Goal: Information Seeking & Learning: Learn about a topic

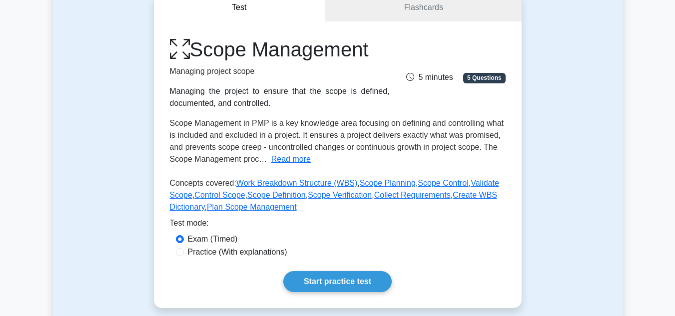
scroll to position [104, 0]
click at [318, 280] on link "Start practice test" at bounding box center [337, 281] width 108 height 21
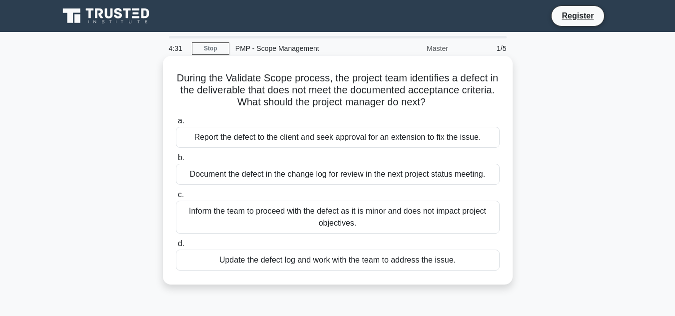
drag, startPoint x: 451, startPoint y: 106, endPoint x: 178, endPoint y: 72, distance: 274.9
click at [178, 72] on h5 "During the Validate Scope process, the project team identifies a defect in the …" at bounding box center [338, 90] width 326 height 37
click at [282, 170] on div "Document the defect in the change log for review in the next project status mee…" at bounding box center [338, 174] width 324 height 21
click at [176, 161] on input "b. Document the defect in the change log for review in the next project status …" at bounding box center [176, 158] width 0 height 6
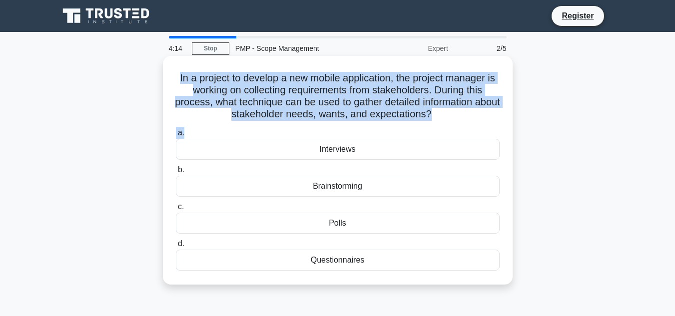
drag, startPoint x: 173, startPoint y: 74, endPoint x: 456, endPoint y: 126, distance: 287.6
click at [456, 126] on div "In a project to develop a new mobile application, the project manager is workin…" at bounding box center [338, 170] width 342 height 221
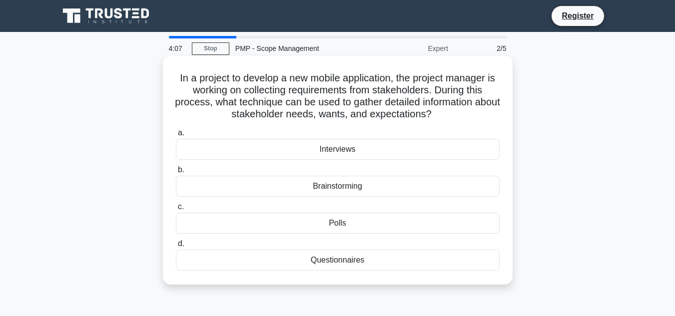
click at [308, 148] on div "Interviews" at bounding box center [338, 149] width 324 height 21
click at [176, 136] on input "a. Interviews" at bounding box center [176, 133] width 0 height 6
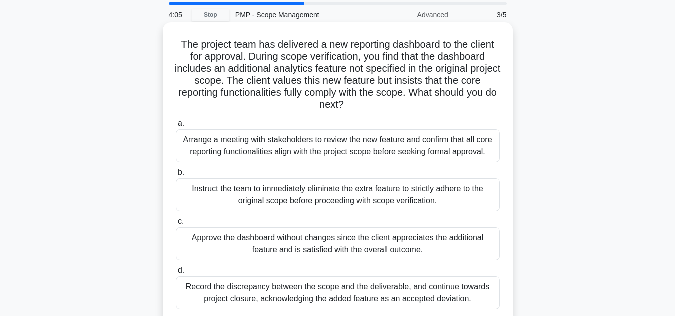
scroll to position [37, 0]
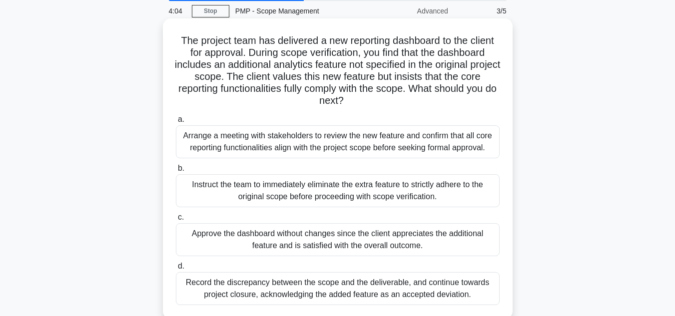
click at [271, 240] on div "Approve the dashboard without changes since the client appreciates the addition…" at bounding box center [338, 239] width 324 height 33
click at [176, 221] on input "c. Approve the dashboard without changes since the client appreciates the addit…" at bounding box center [176, 217] width 0 height 6
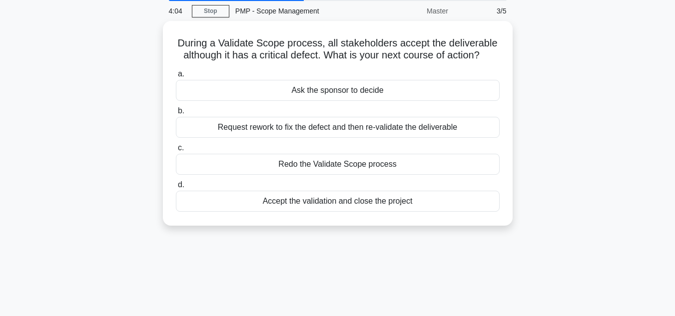
scroll to position [0, 0]
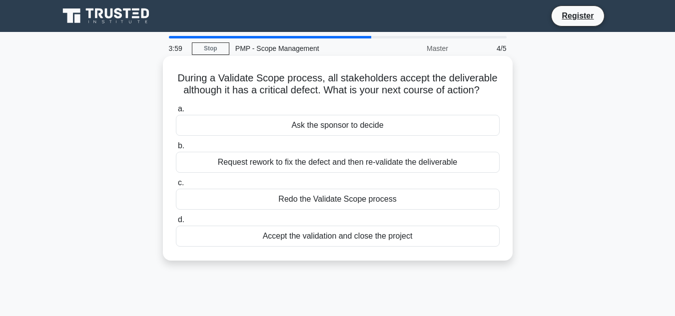
drag, startPoint x: 172, startPoint y: 76, endPoint x: 493, endPoint y: 90, distance: 321.6
click at [493, 90] on div "During a Validate Scope process, all stakeholders accept the deliverable althou…" at bounding box center [338, 158] width 342 height 197
click at [301, 162] on div "Request rework to fix the defect and then re-validate the deliverable" at bounding box center [338, 162] width 324 height 21
click at [176, 149] on input "b. Request rework to fix the defect and then re-validate the deliverable" at bounding box center [176, 146] width 0 height 6
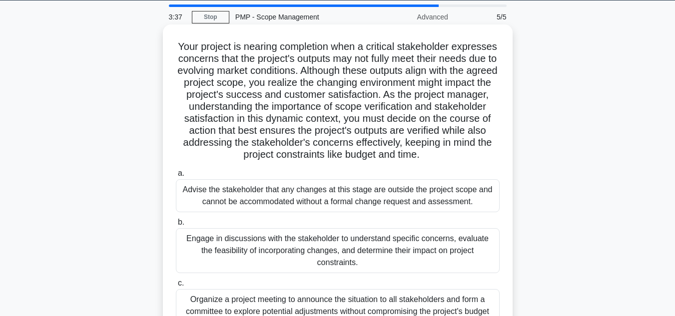
scroll to position [36, 0]
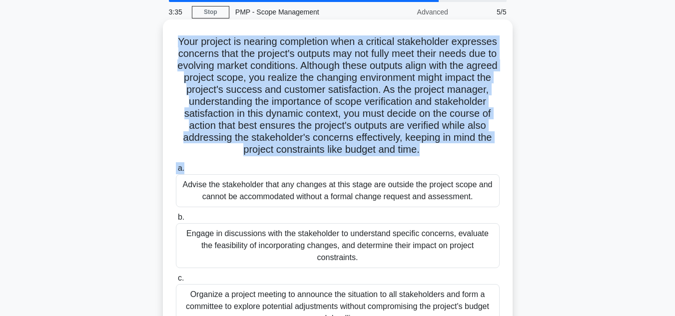
drag, startPoint x: 175, startPoint y: 42, endPoint x: 456, endPoint y: 168, distance: 307.6
click at [456, 168] on div "Your project is nearing completion when a critical stakeholder expresses concer…" at bounding box center [338, 205] width 342 height 365
click at [434, 111] on h5 "Your project is nearing completion when a critical stakeholder expresses concer…" at bounding box center [338, 95] width 326 height 121
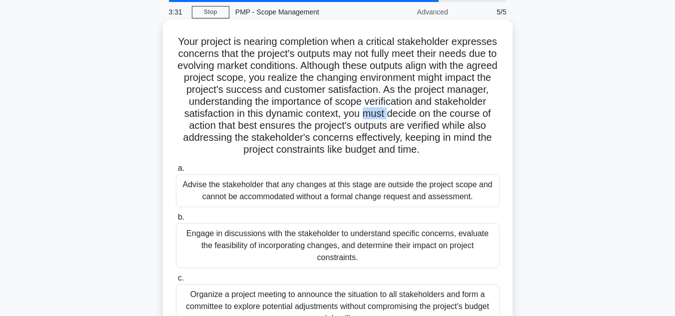
click at [434, 111] on h5 "Your project is nearing completion when a critical stakeholder expresses concer…" at bounding box center [338, 95] width 326 height 121
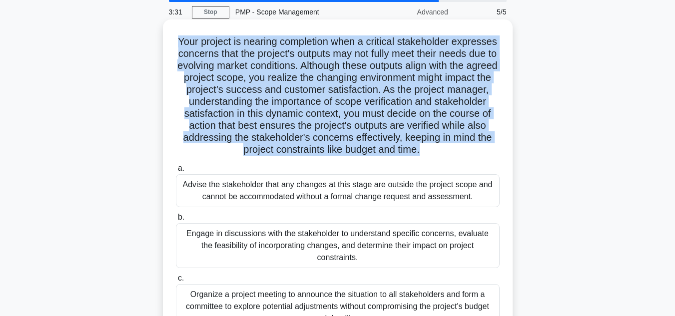
click at [434, 111] on h5 "Your project is nearing completion when a critical stakeholder expresses concer…" at bounding box center [338, 95] width 326 height 121
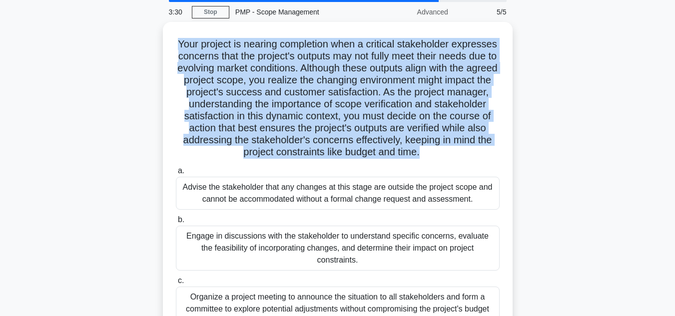
drag, startPoint x: 434, startPoint y: 111, endPoint x: 603, endPoint y: 27, distance: 189.1
click at [603, 27] on div "Your project is nearing completion when a critical stakeholder expresses concer…" at bounding box center [338, 214] width 570 height 385
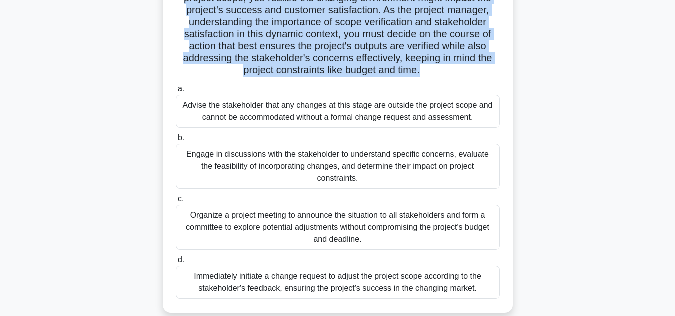
scroll to position [117, 0]
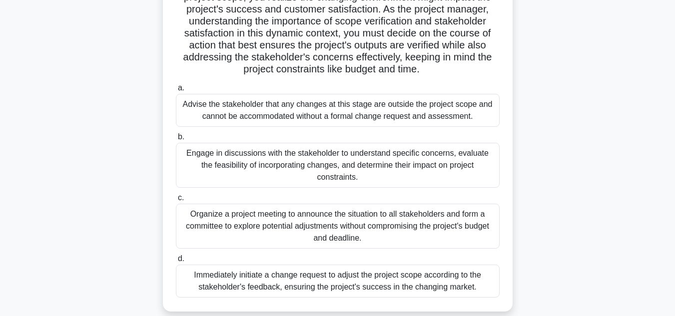
click at [263, 216] on div "Organize a project meeting to announce the situation to all stakeholders and fo…" at bounding box center [338, 226] width 324 height 45
click at [176, 201] on input "c. Organize a project meeting to announce the situation to all stakeholders and…" at bounding box center [176, 198] width 0 height 6
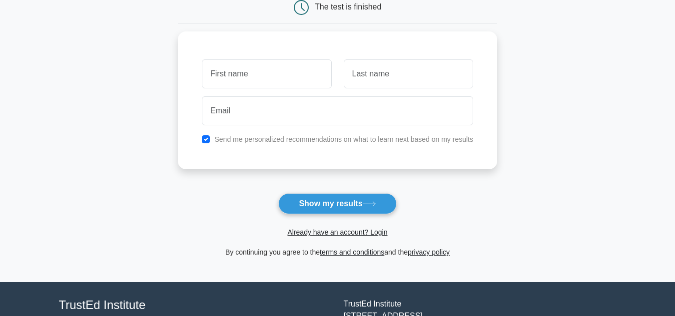
scroll to position [112, 0]
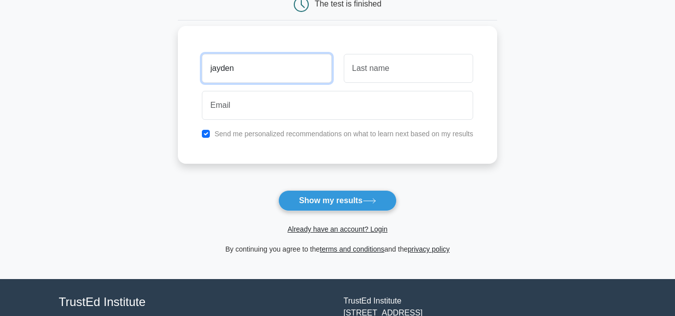
type input "jayden"
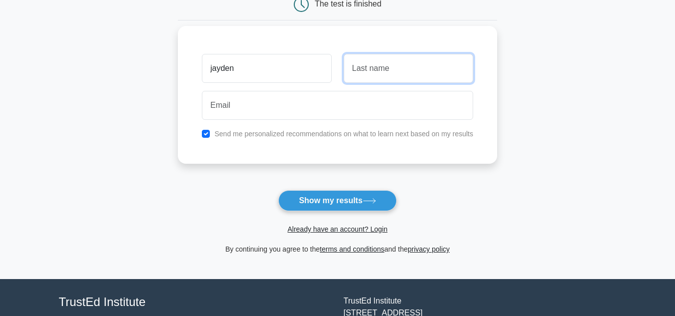
click at [370, 77] on input "text" at bounding box center [408, 68] width 129 height 29
type input "lassiter"
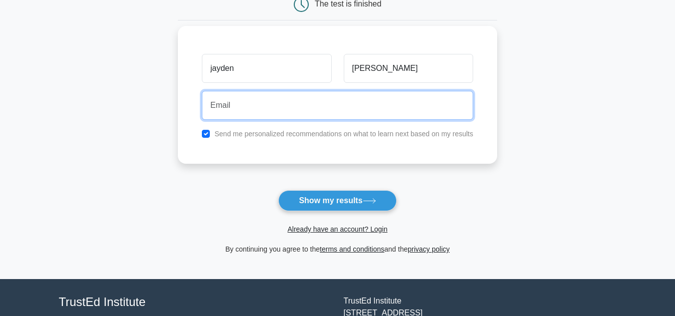
click at [313, 104] on input "email" at bounding box center [337, 105] width 271 height 29
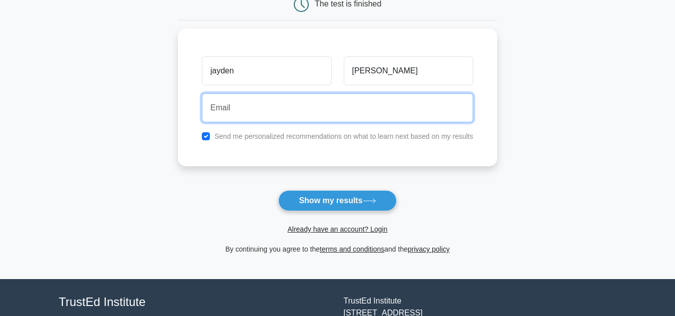
type input "jaylas6474@student.iss.k12.nc.us"
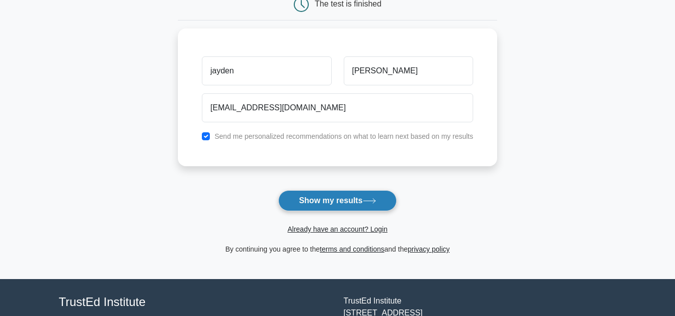
click at [337, 201] on button "Show my results" at bounding box center [337, 200] width 118 height 21
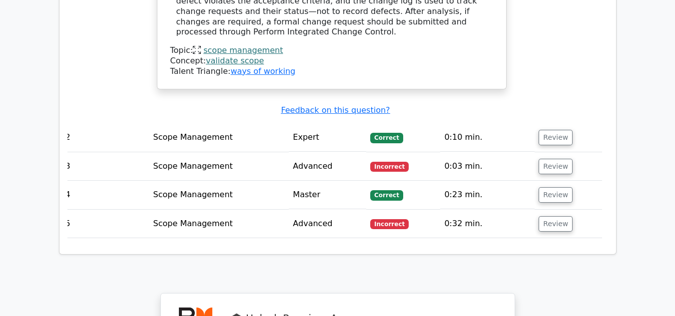
scroll to position [1156, 0]
click at [564, 129] on button "Review" at bounding box center [556, 136] width 34 height 15
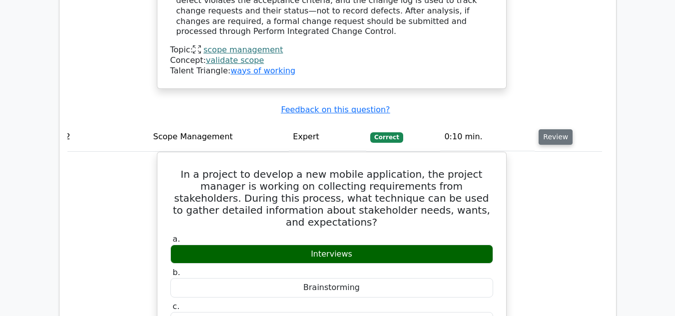
click at [561, 129] on button "Review" at bounding box center [556, 136] width 34 height 15
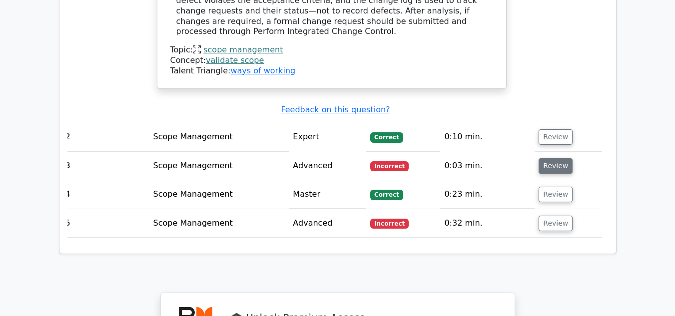
click at [544, 158] on button "Review" at bounding box center [556, 165] width 34 height 15
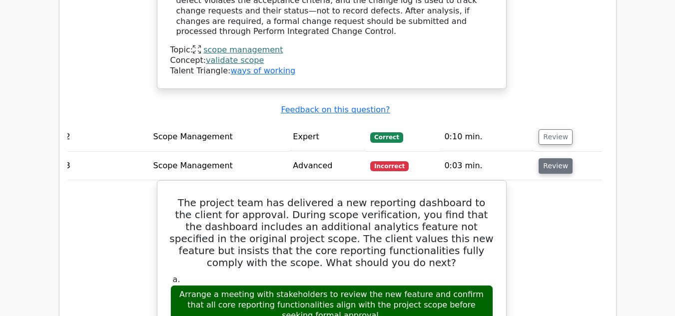
click at [544, 158] on button "Review" at bounding box center [556, 165] width 34 height 15
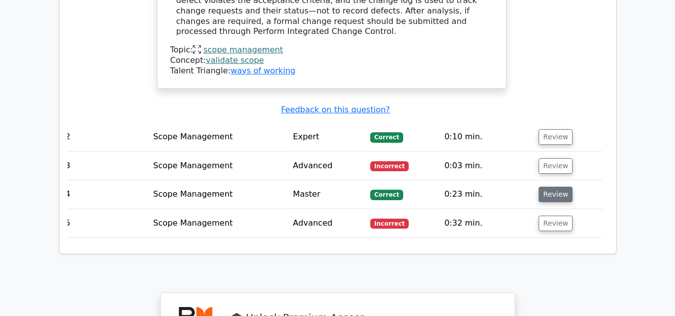
click at [546, 187] on button "Review" at bounding box center [556, 194] width 34 height 15
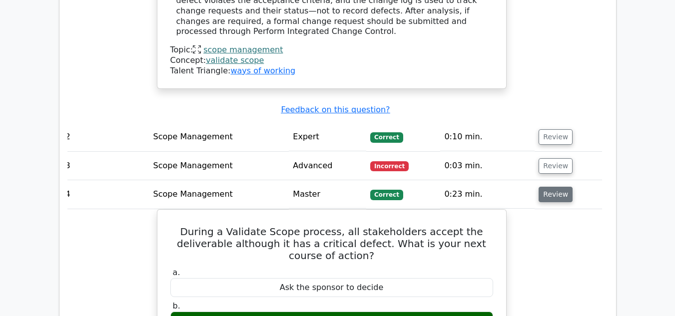
click at [549, 187] on button "Review" at bounding box center [556, 194] width 34 height 15
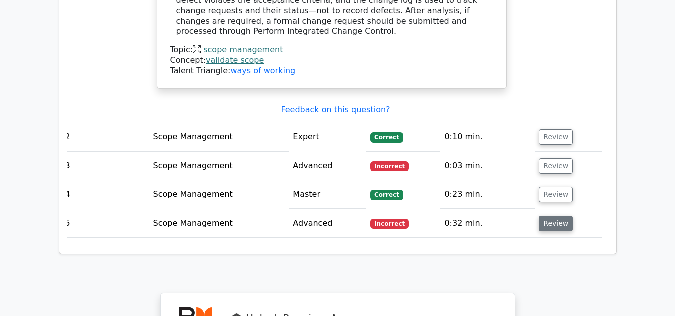
click at [542, 216] on button "Review" at bounding box center [556, 223] width 34 height 15
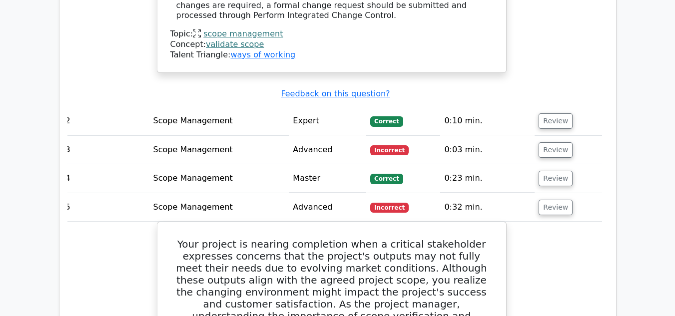
scroll to position [1172, 0]
click at [553, 171] on button "Review" at bounding box center [556, 178] width 34 height 15
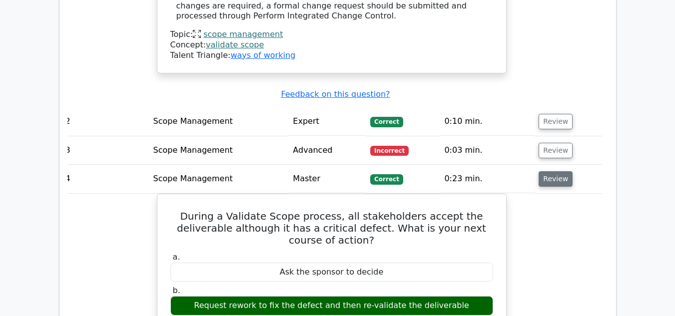
click at [561, 171] on button "Review" at bounding box center [556, 178] width 34 height 15
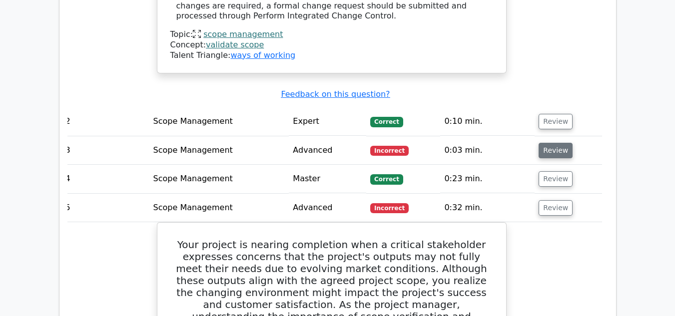
click at [549, 143] on button "Review" at bounding box center [556, 150] width 34 height 15
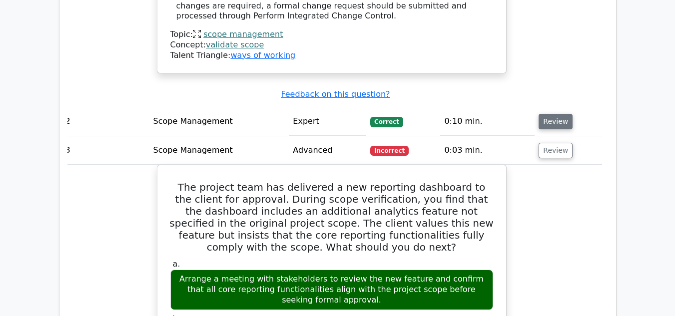
click at [561, 114] on button "Review" at bounding box center [556, 121] width 34 height 15
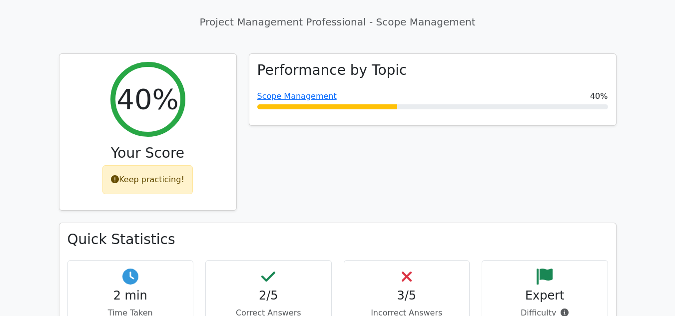
scroll to position [387, 0]
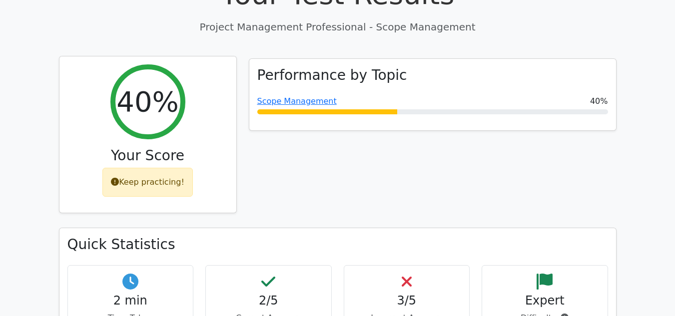
click at [166, 187] on div "40% Your Score Keep practicing!" at bounding box center [147, 134] width 177 height 157
click at [153, 173] on div "Keep practicing!" at bounding box center [147, 182] width 90 height 29
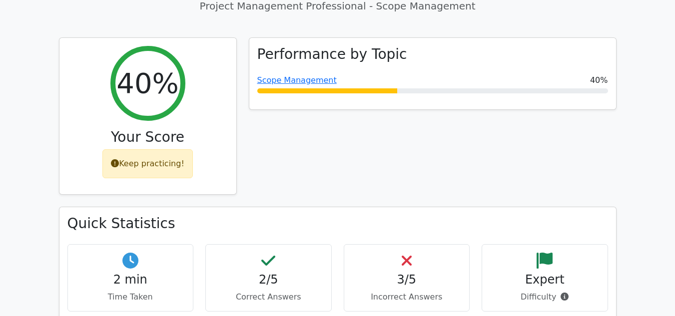
scroll to position [395, 0]
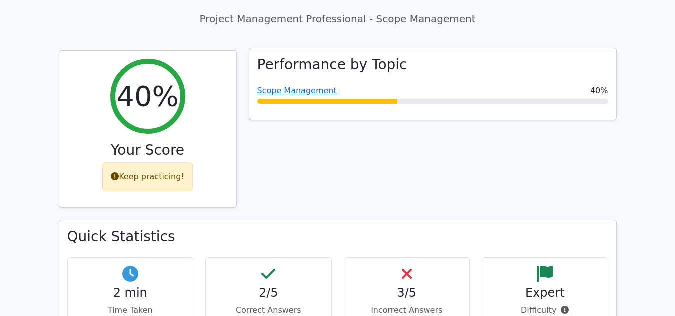
click at [344, 64] on div "Performance by Topic Scope Management 40%" at bounding box center [432, 84] width 367 height 72
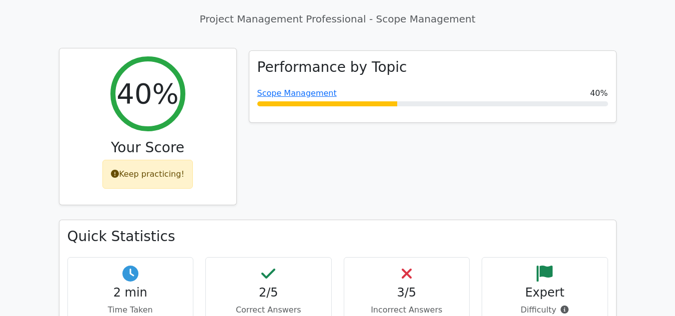
click at [171, 139] on h3 "Your Score" at bounding box center [147, 147] width 161 height 17
click at [169, 143] on h3 "Your Score" at bounding box center [147, 147] width 161 height 17
click at [114, 61] on div "40% Your Score Keep practicing!" at bounding box center [147, 126] width 177 height 157
click at [142, 119] on div "40% Your Score Keep practicing!" at bounding box center [147, 126] width 177 height 157
click at [142, 164] on div "Keep practicing!" at bounding box center [147, 174] width 90 height 29
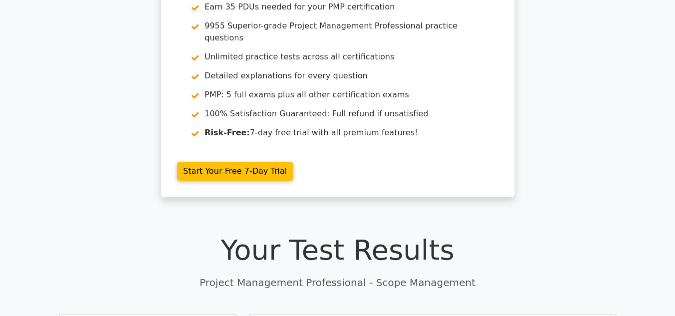
scroll to position [0, 0]
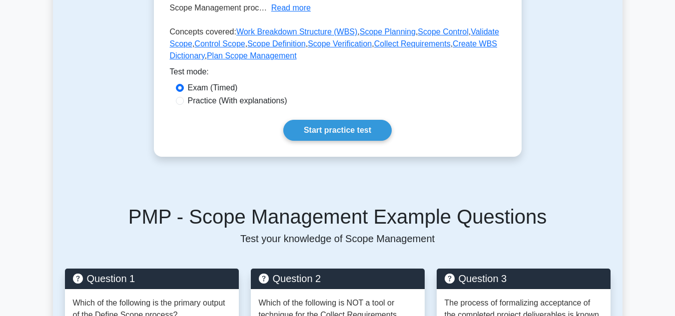
scroll to position [258, 0]
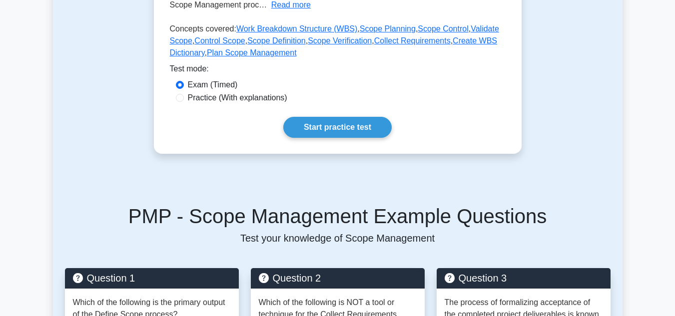
click at [224, 99] on label "Practice (With explanations)" at bounding box center [237, 98] width 99 height 12
click at [184, 99] on input "Practice (With explanations)" at bounding box center [180, 98] width 8 height 8
radio input "true"
click at [220, 83] on label "Exam (Timed)" at bounding box center [213, 85] width 50 height 12
click at [184, 83] on input "Exam (Timed)" at bounding box center [180, 85] width 8 height 8
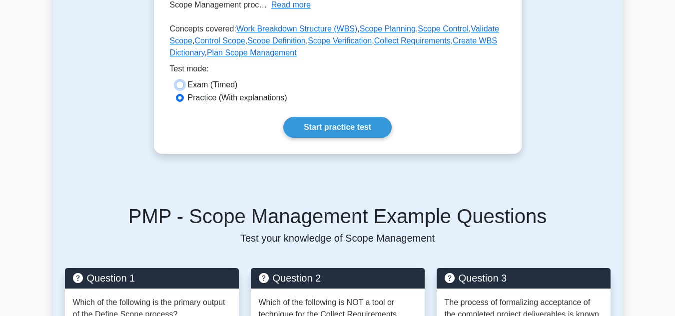
radio input "true"
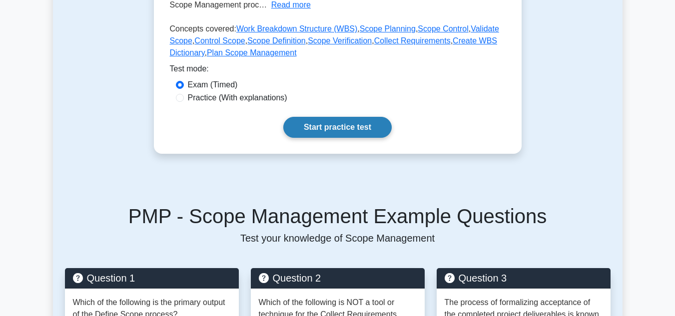
click at [310, 126] on link "Start practice test" at bounding box center [337, 127] width 108 height 21
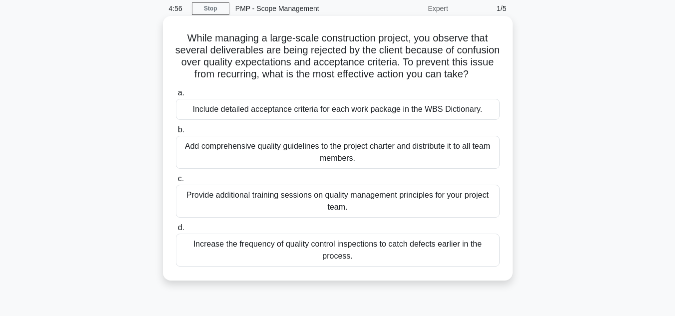
scroll to position [41, 0]
drag, startPoint x: 331, startPoint y: 166, endPoint x: 330, endPoint y: 183, distance: 17.0
click at [330, 183] on div "a. Include detailed acceptance criteria for each work package in the WBS Dictio…" at bounding box center [338, 176] width 336 height 184
click at [307, 160] on div "Add comprehensive quality guidelines to the project charter and distribute it t…" at bounding box center [338, 151] width 324 height 33
click at [176, 132] on input "b. Add comprehensive quality guidelines to the project charter and distribute i…" at bounding box center [176, 129] width 0 height 6
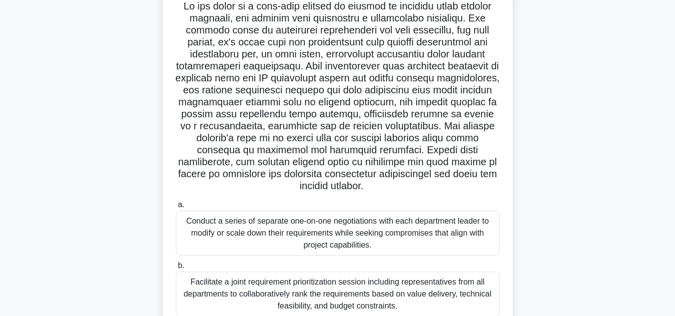
scroll to position [70, 0]
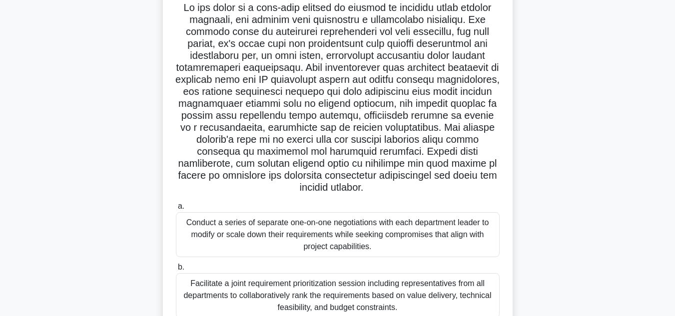
click at [304, 90] on h5 ".spinner_0XTQ{transform-origin:center;animation:spinner_y6GP .75s linear infini…" at bounding box center [338, 97] width 326 height 193
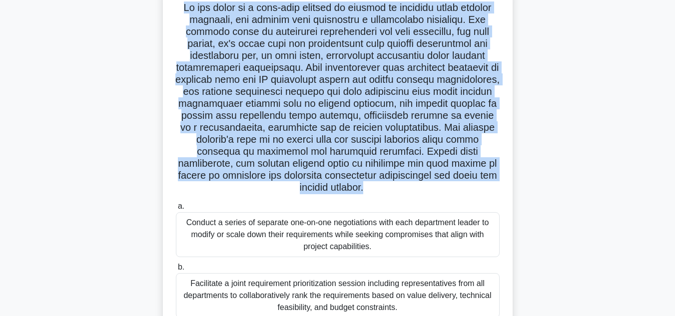
click at [304, 90] on h5 ".spinner_0XTQ{transform-origin:center;animation:spinner_y6GP .75s linear infini…" at bounding box center [338, 97] width 326 height 193
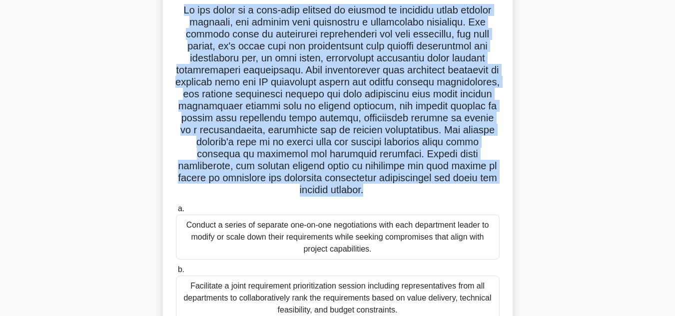
click at [513, 153] on div ".spinner_0XTQ{transform-origin:center;animation:spinner_y6GP .75s linear infini…" at bounding box center [338, 222] width 570 height 469
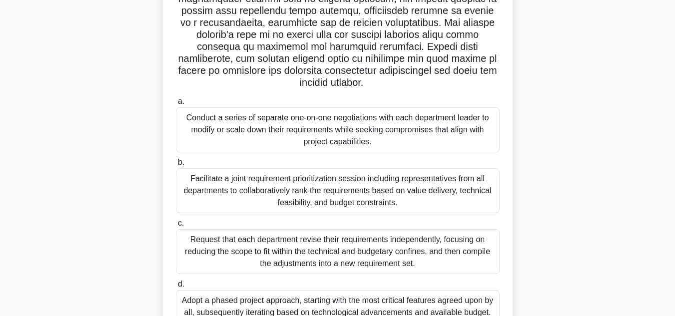
scroll to position [208, 0]
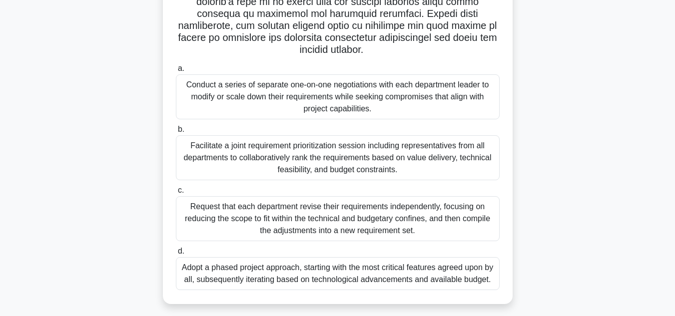
click at [417, 217] on div "Request that each department revise their requirements independently, focusing …" at bounding box center [338, 218] width 324 height 45
click at [176, 194] on input "c. Request that each department revise their requirements independently, focusi…" at bounding box center [176, 190] width 0 height 6
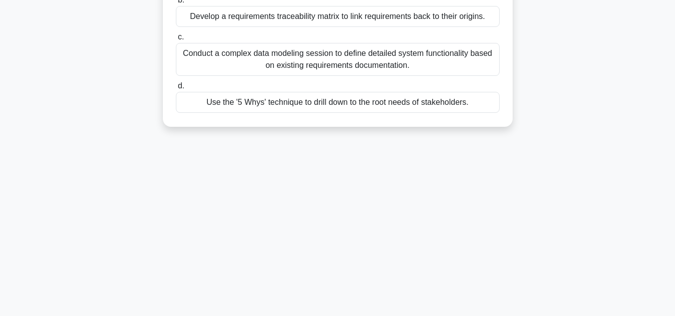
scroll to position [0, 0]
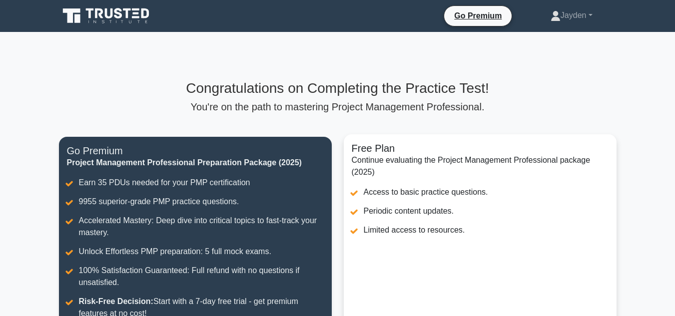
drag, startPoint x: 0, startPoint y: 0, endPoint x: 417, endPoint y: 217, distance: 470.5
